Goal: Navigation & Orientation: Find specific page/section

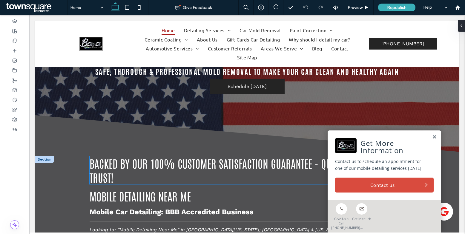
scroll to position [612, 0]
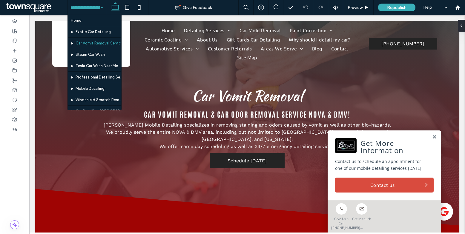
click at [81, 6] on input at bounding box center [86, 7] width 30 height 15
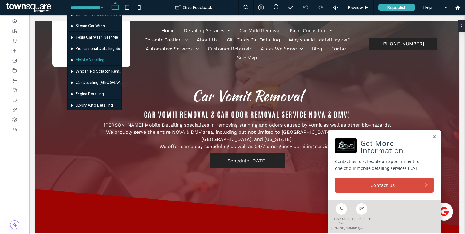
scroll to position [57, 0]
